Goal: Navigation & Orientation: Understand site structure

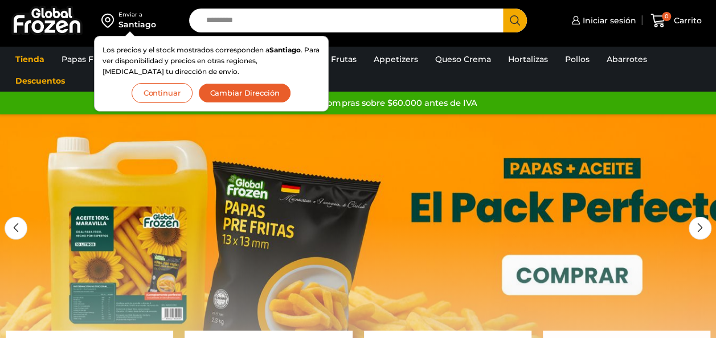
click at [167, 91] on button "Continuar" at bounding box center [162, 93] width 61 height 20
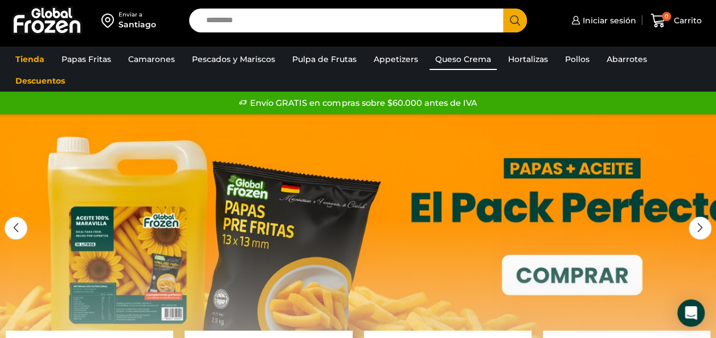
click at [472, 59] on link "Queso Crema" at bounding box center [463, 59] width 67 height 22
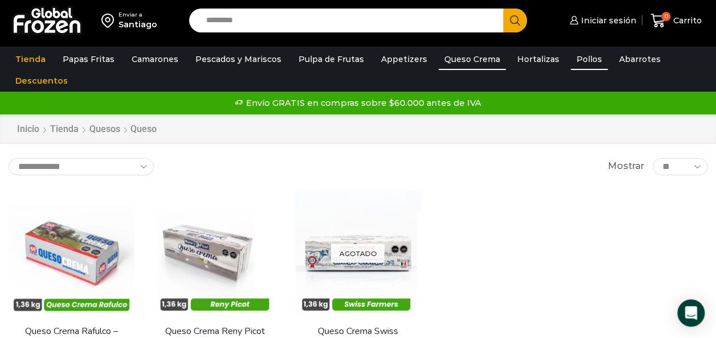
click at [582, 63] on link "Pollos" at bounding box center [589, 59] width 37 height 22
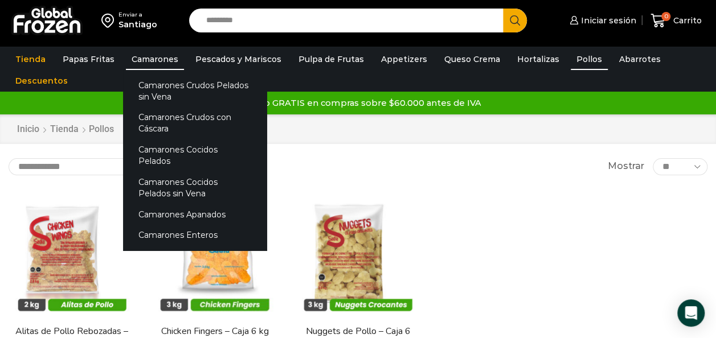
click at [163, 58] on link "Camarones" at bounding box center [155, 59] width 58 height 22
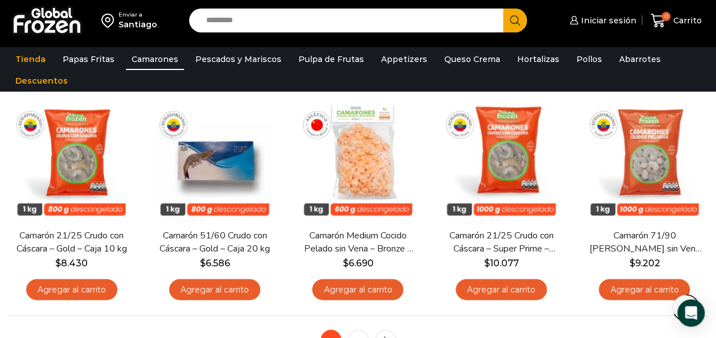
scroll to position [798, 0]
